Goal: Task Accomplishment & Management: Use online tool/utility

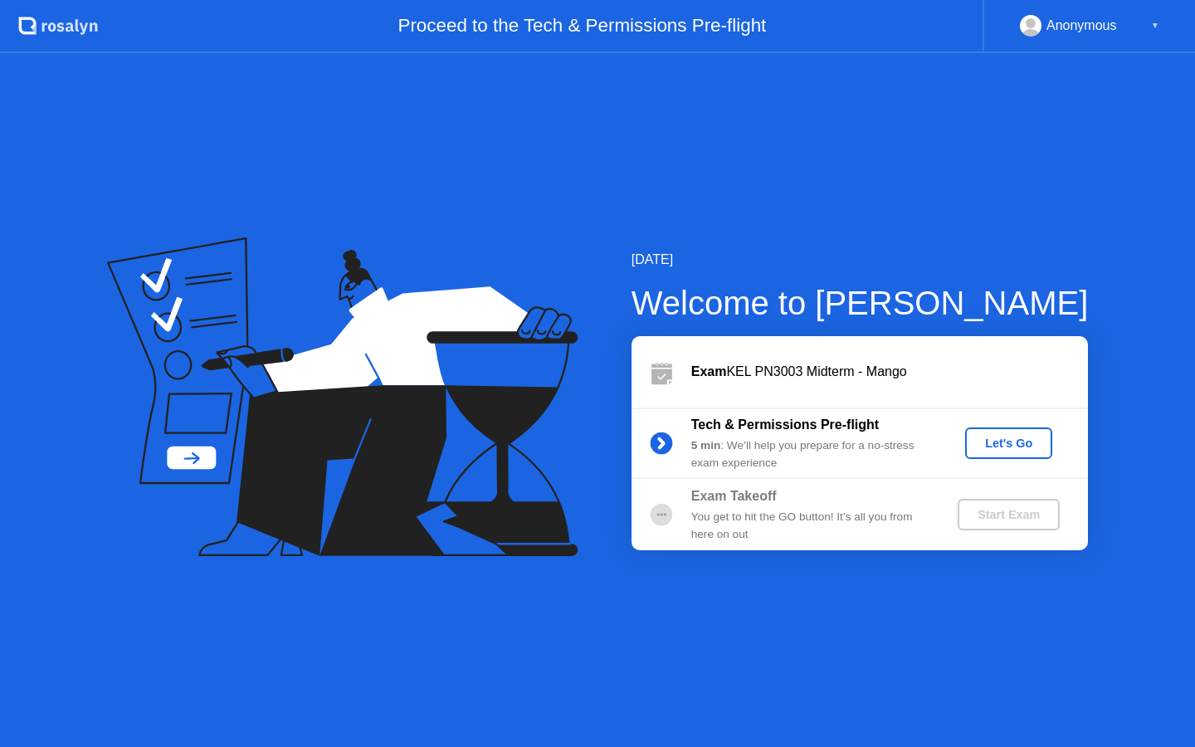
click at [1027, 442] on div "Let's Go" at bounding box center [1008, 442] width 74 height 13
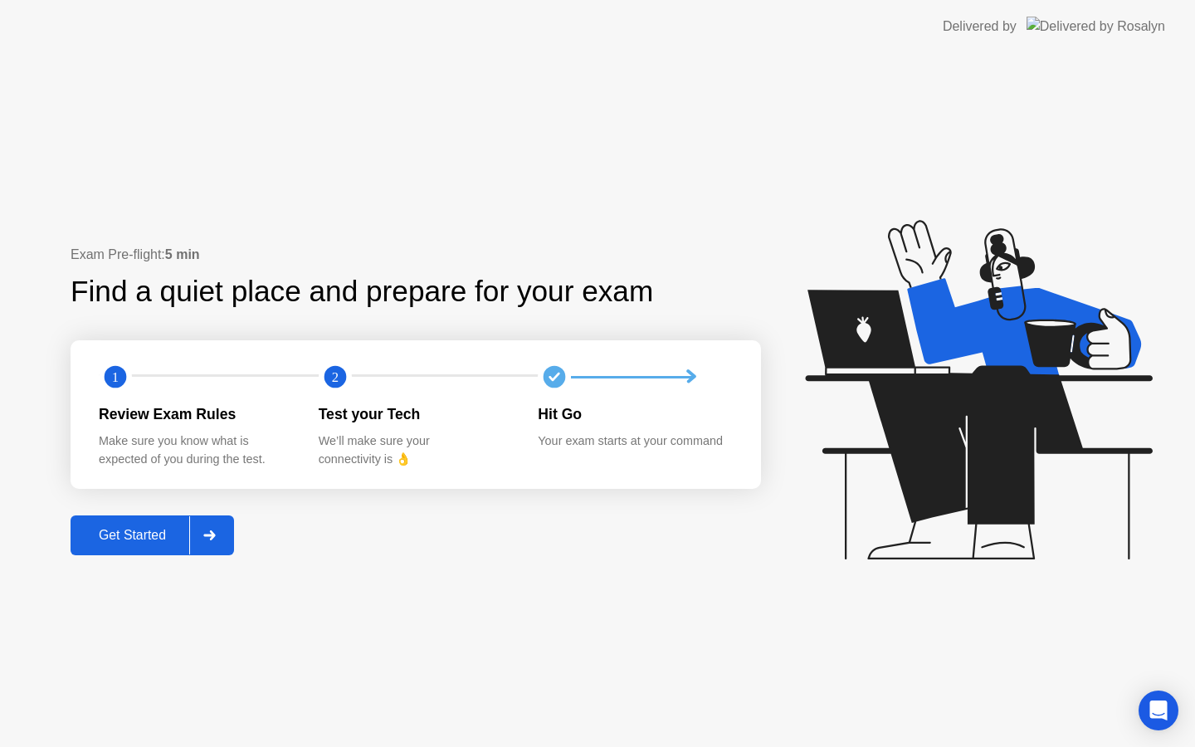
click at [117, 529] on div "Get Started" at bounding box center [132, 535] width 114 height 15
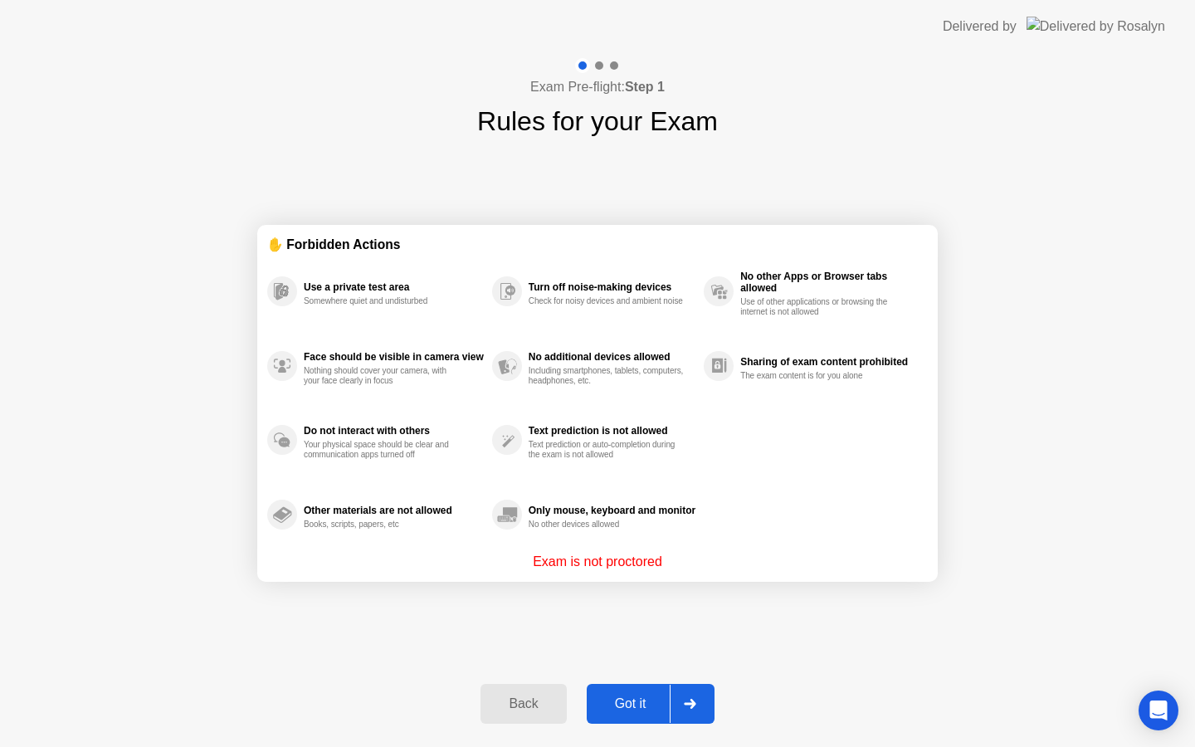
click at [616, 696] on div "Got it" at bounding box center [631, 703] width 78 height 15
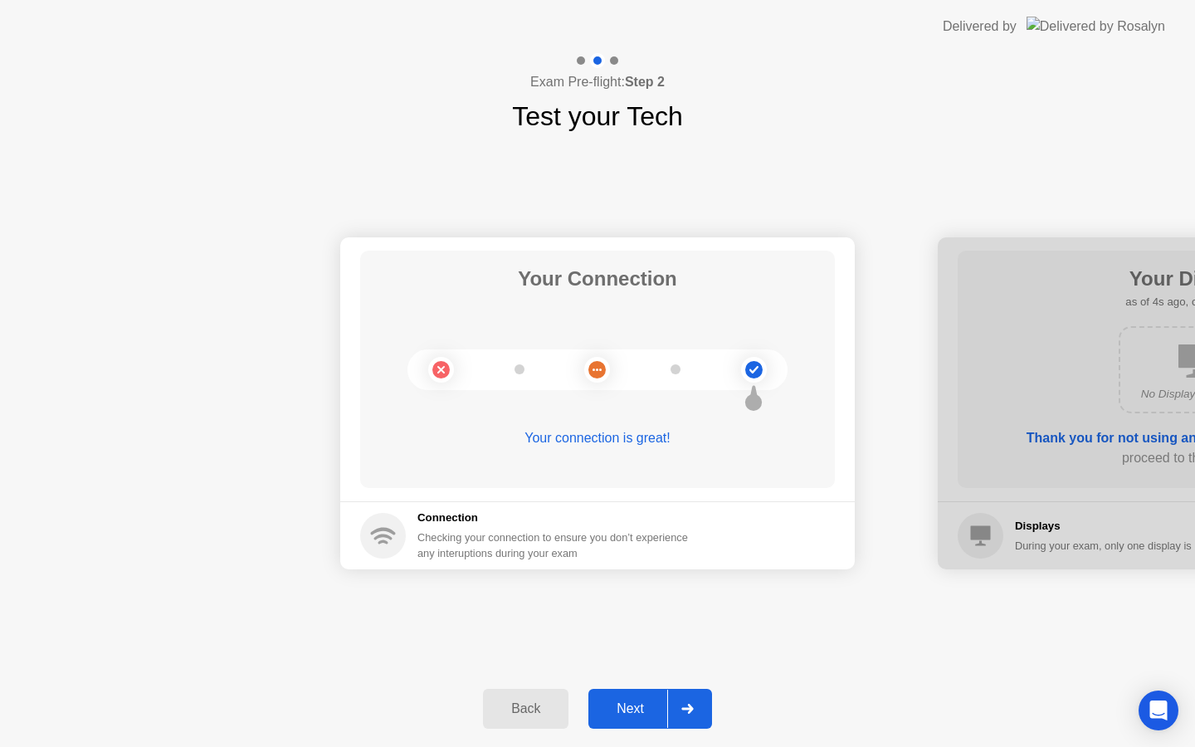
click at [622, 703] on div "Next" at bounding box center [630, 708] width 74 height 15
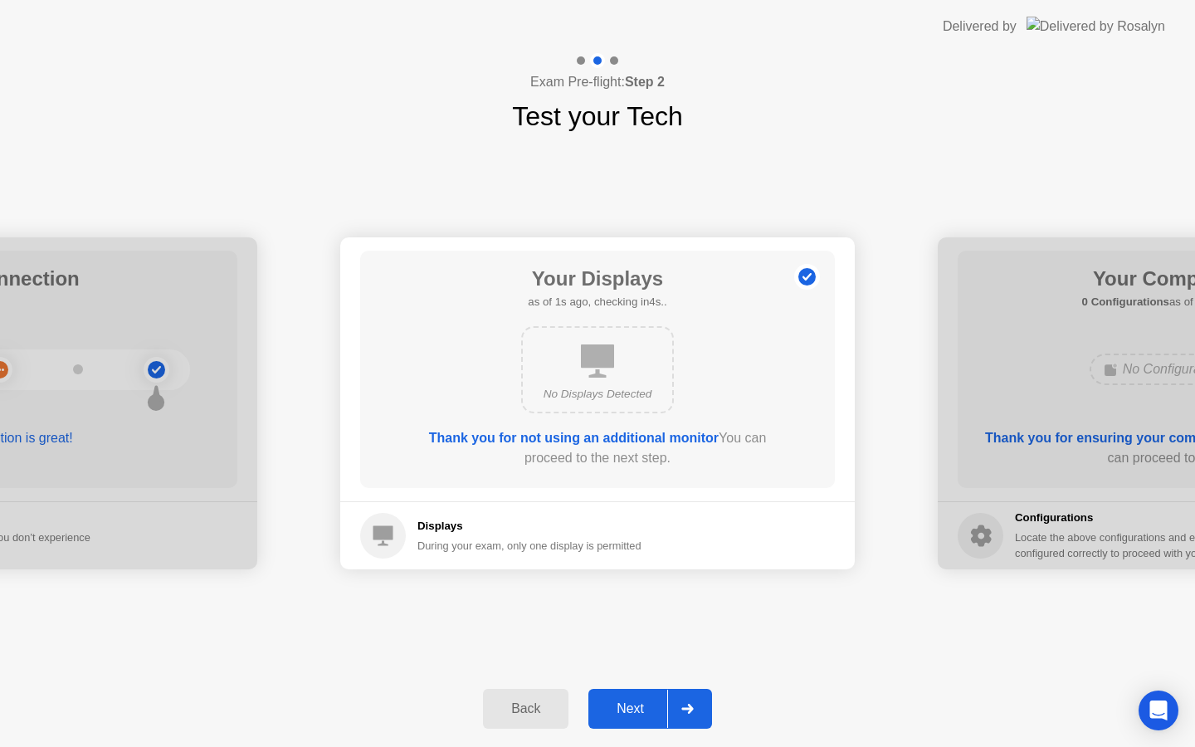
click at [622, 703] on div "Next" at bounding box center [630, 708] width 74 height 15
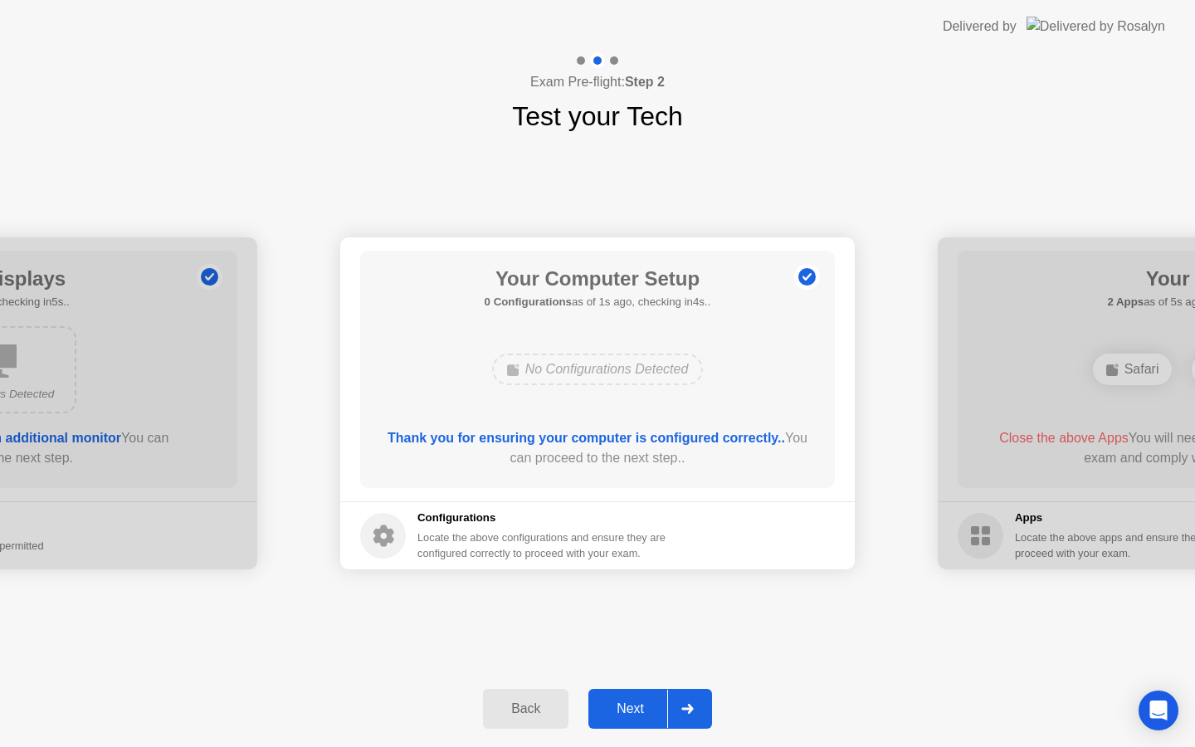
click at [622, 703] on div "Next" at bounding box center [630, 708] width 74 height 15
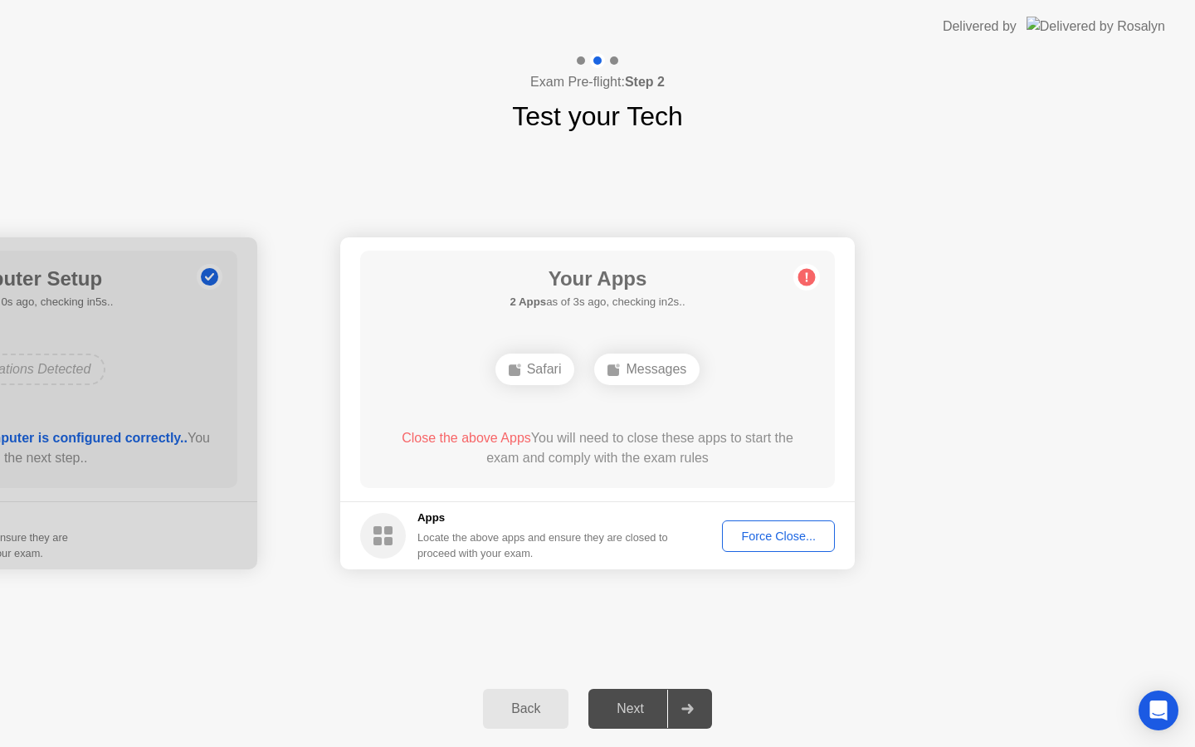
click at [468, 440] on span "Close the above Apps" at bounding box center [466, 438] width 129 height 14
click at [650, 370] on div "Messages" at bounding box center [646, 369] width 105 height 32
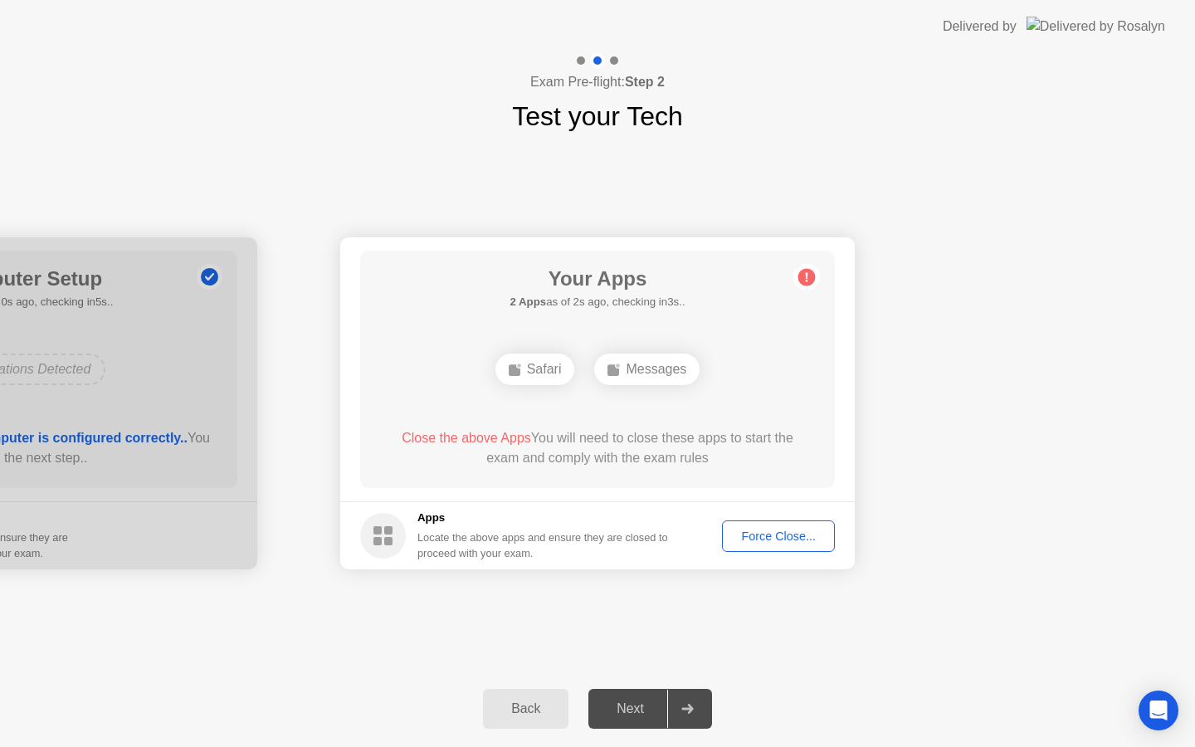
click at [481, 436] on span "Close the above Apps" at bounding box center [466, 438] width 129 height 14
click at [802, 538] on div "Force Close..." at bounding box center [778, 535] width 101 height 13
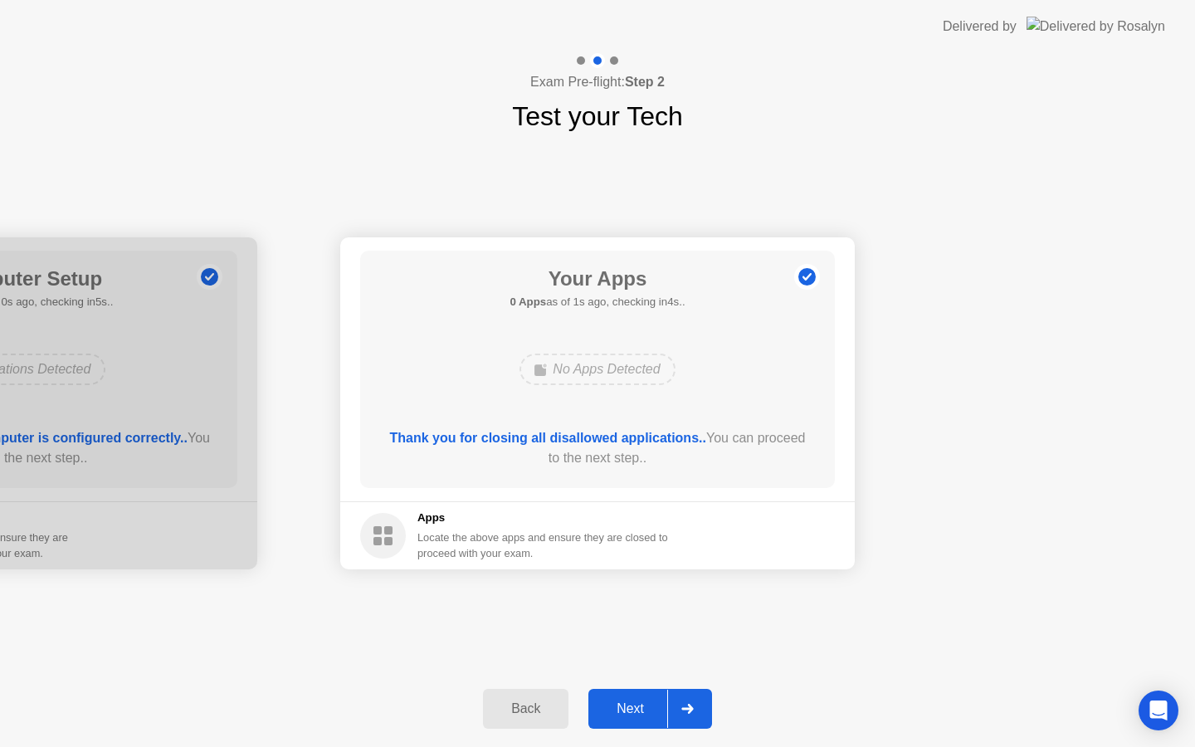
click at [626, 694] on button "Next" at bounding box center [650, 709] width 124 height 40
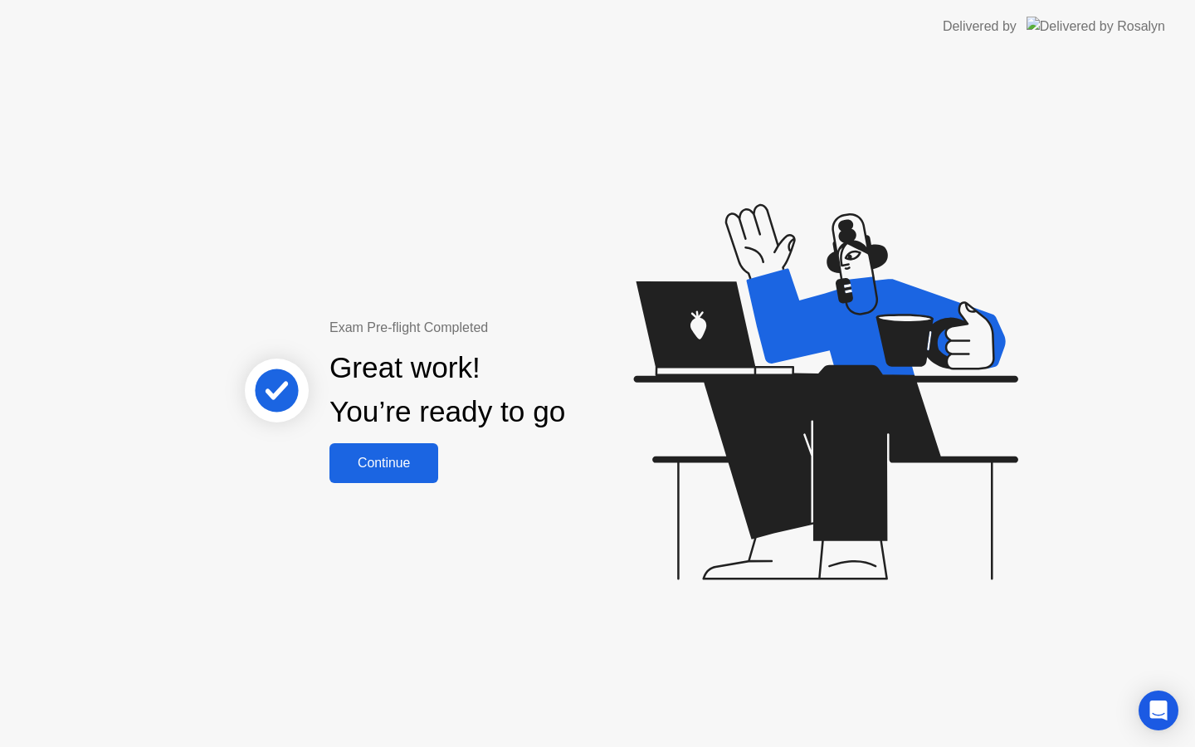
click at [402, 465] on div "Continue" at bounding box center [383, 462] width 99 height 15
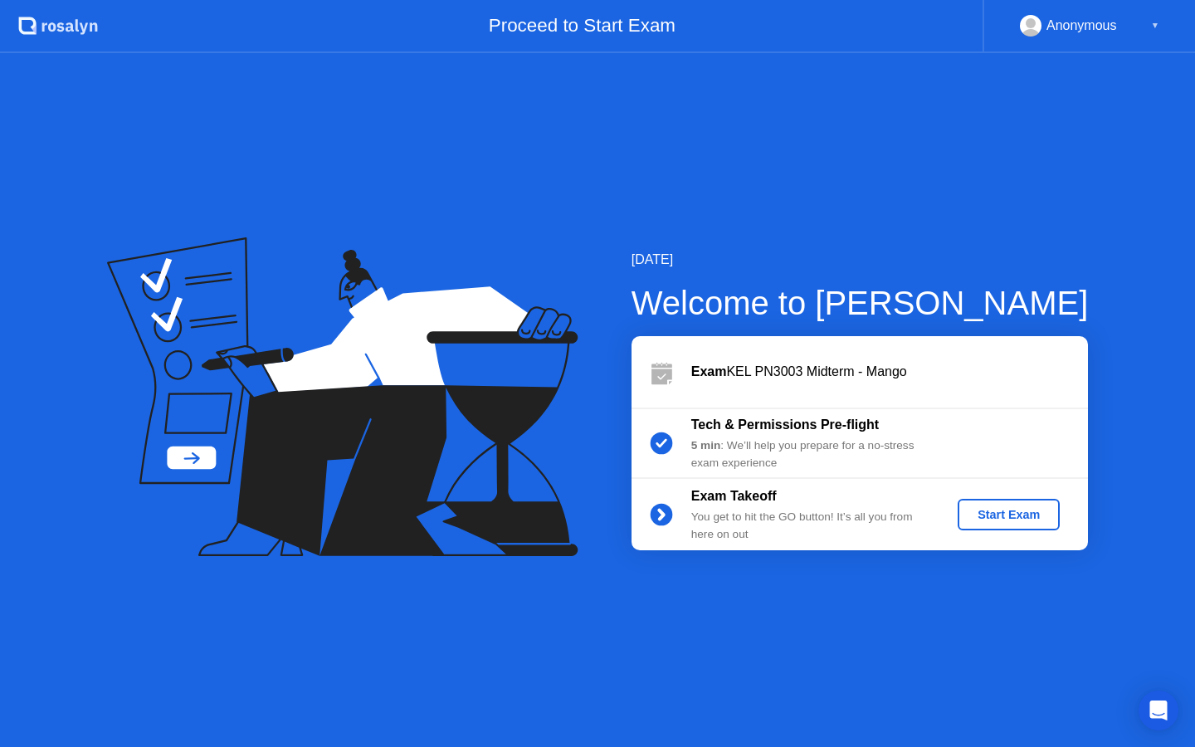
click at [1019, 517] on div "Start Exam" at bounding box center [1008, 514] width 89 height 13
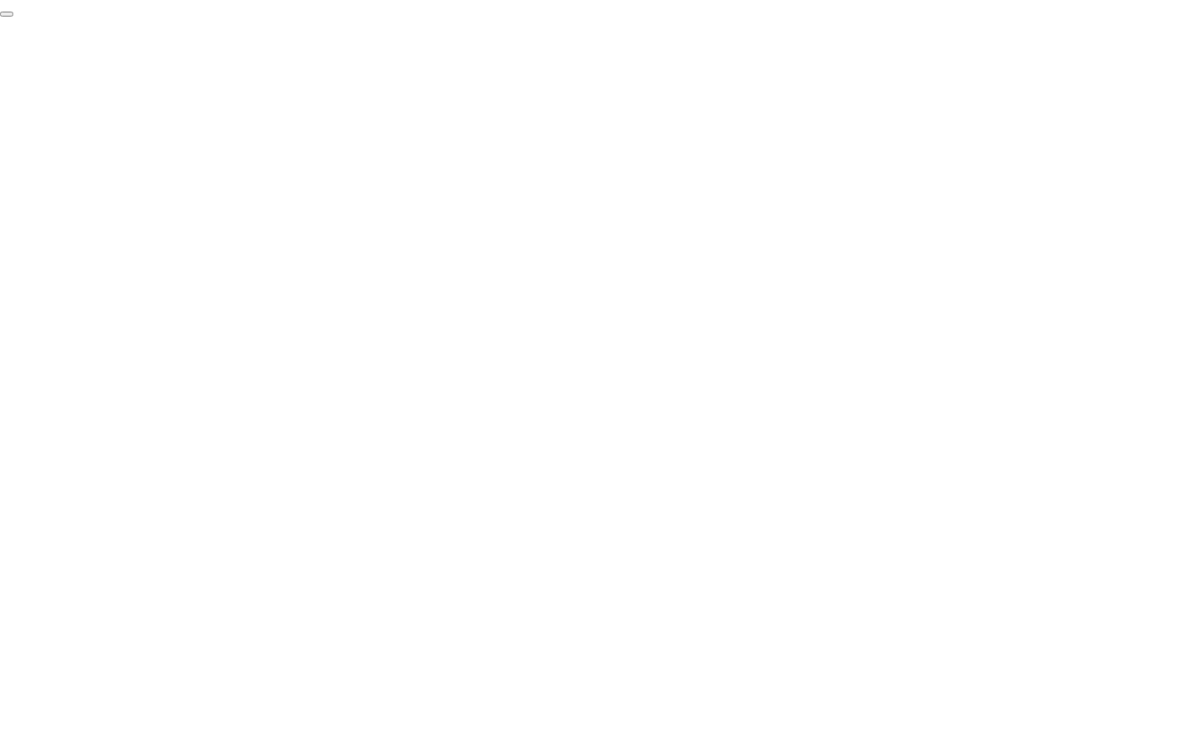
click div "End Proctoring Session"
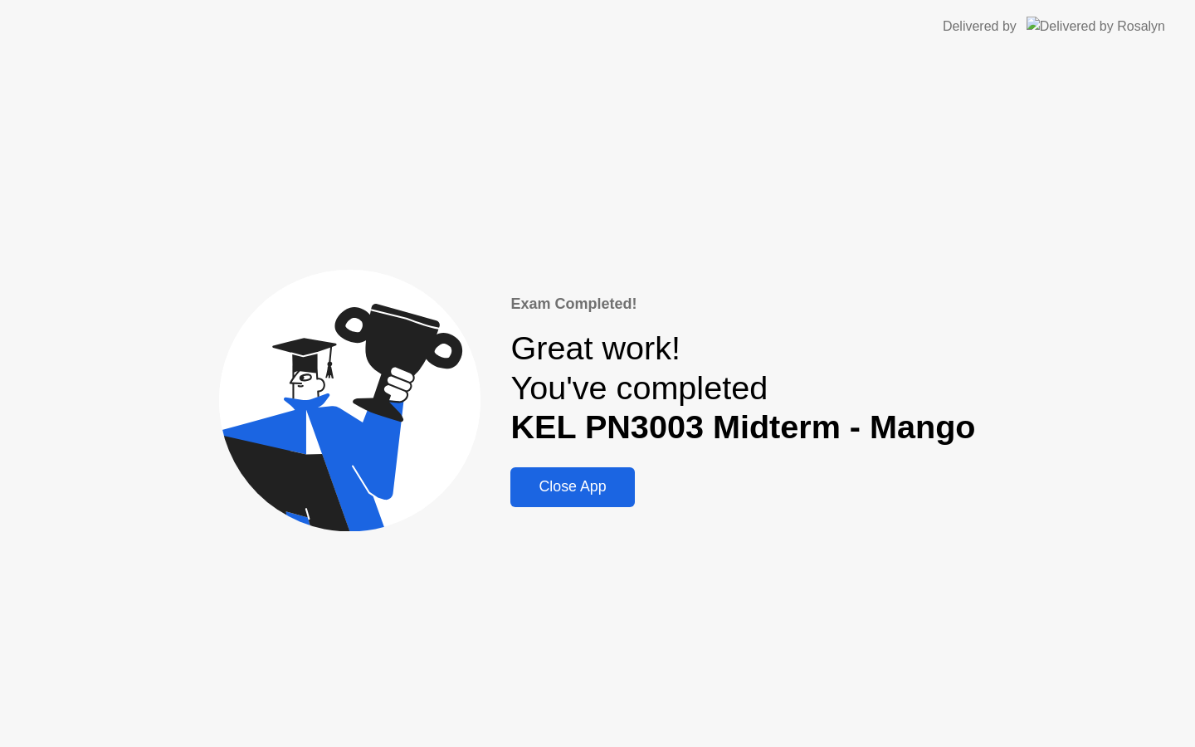
click at [595, 474] on button "Close App" at bounding box center [572, 487] width 124 height 40
